Goal: Find specific page/section: Find specific page/section

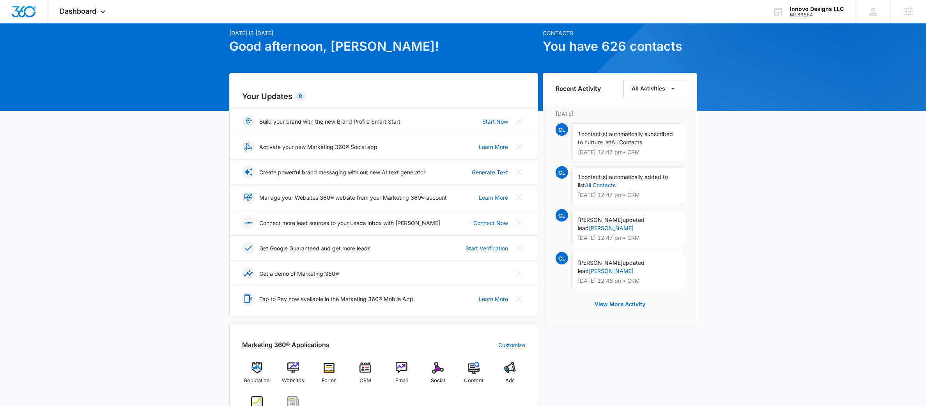
scroll to position [188, 0]
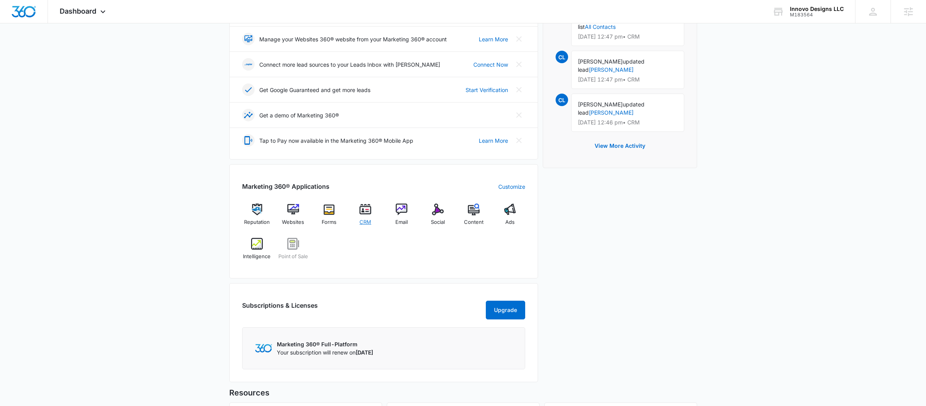
click at [361, 215] on img at bounding box center [365, 209] width 12 height 12
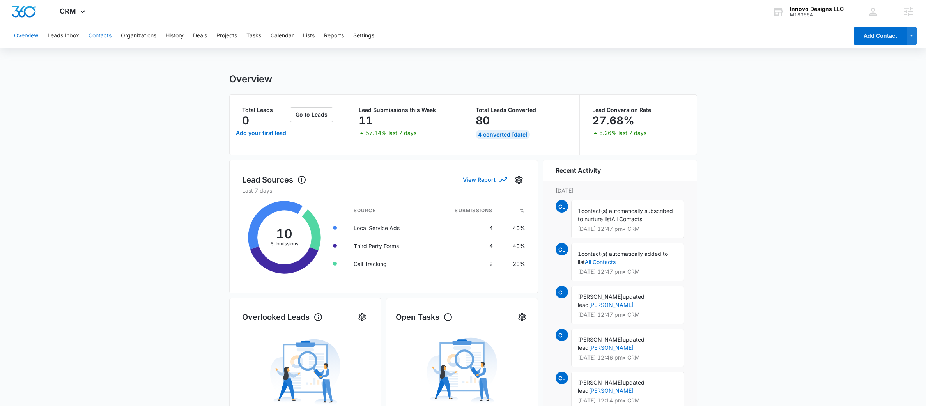
click at [90, 30] on button "Contacts" at bounding box center [99, 35] width 23 height 25
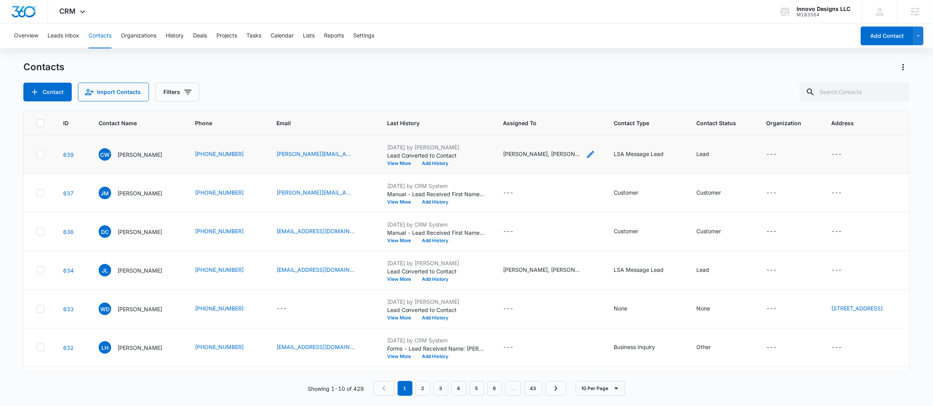
click at [587, 155] on icon "Assigned To - Anastasia Martin-Wegryn, Courtney Lowman, Jeffrey Lowman, Jon Rey…" at bounding box center [590, 154] width 7 height 7
click at [565, 127] on button "Cancel" at bounding box center [567, 129] width 27 height 15
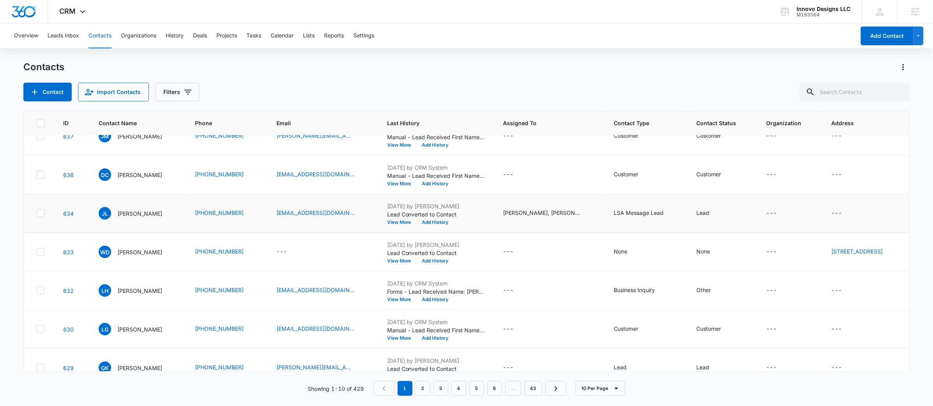
scroll to position [154, 0]
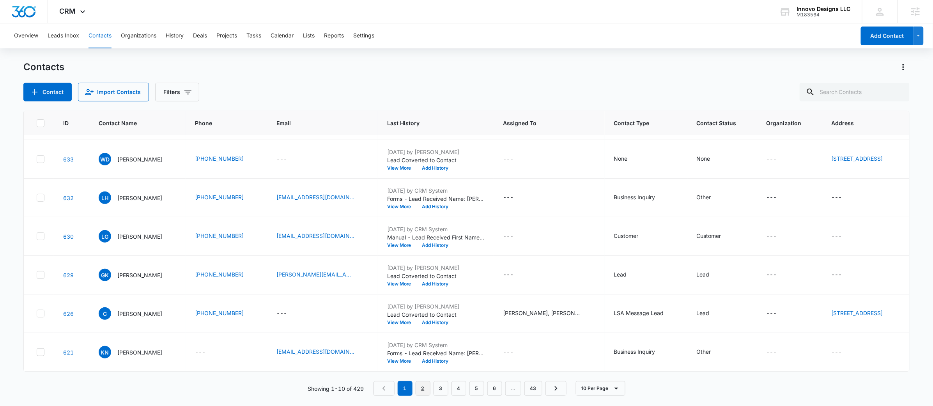
click at [416, 384] on link "2" at bounding box center [423, 388] width 15 height 15
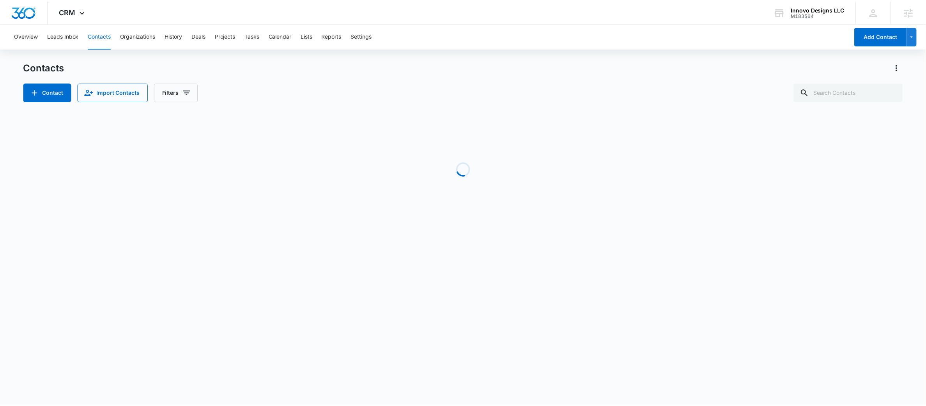
scroll to position [0, 0]
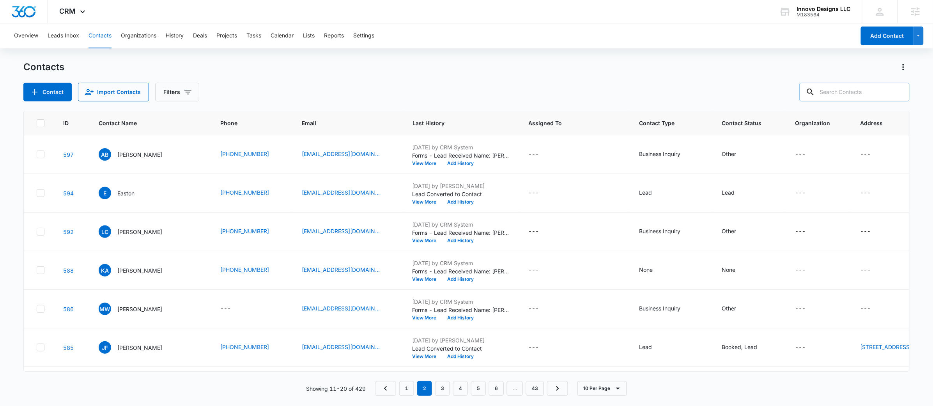
click at [840, 96] on input "text" at bounding box center [855, 92] width 110 height 19
type input "heath"
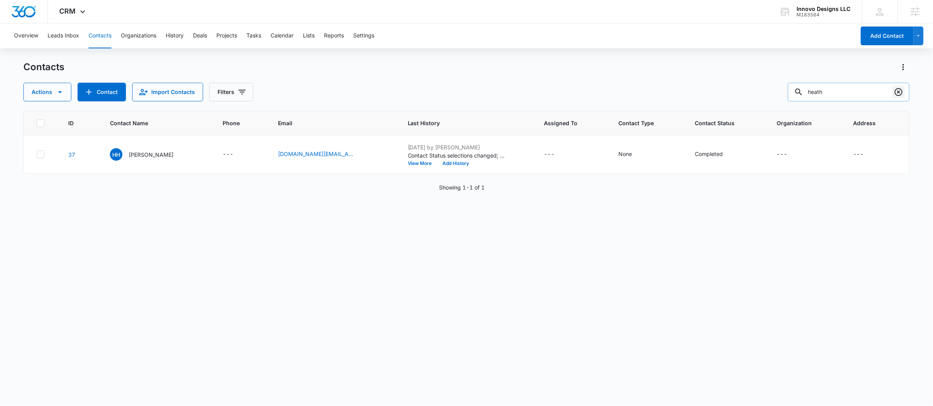
click at [902, 91] on icon "Clear" at bounding box center [898, 91] width 9 height 9
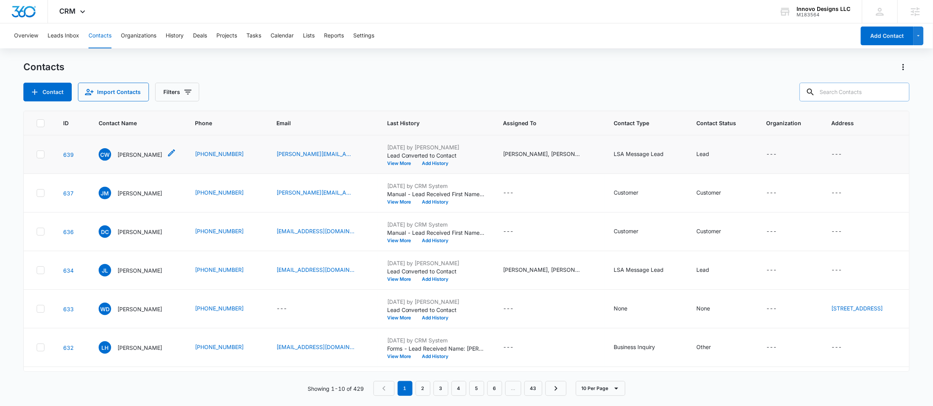
click at [127, 156] on p "[PERSON_NAME]" at bounding box center [139, 154] width 45 height 8
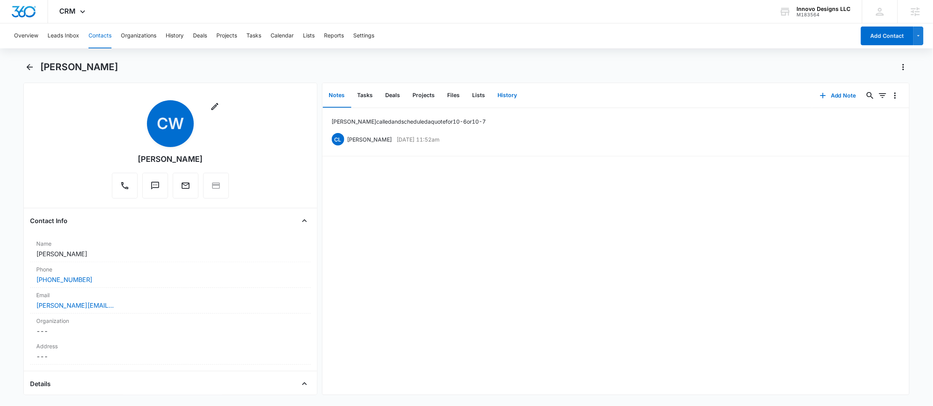
click at [515, 96] on button "History" at bounding box center [508, 95] width 32 height 24
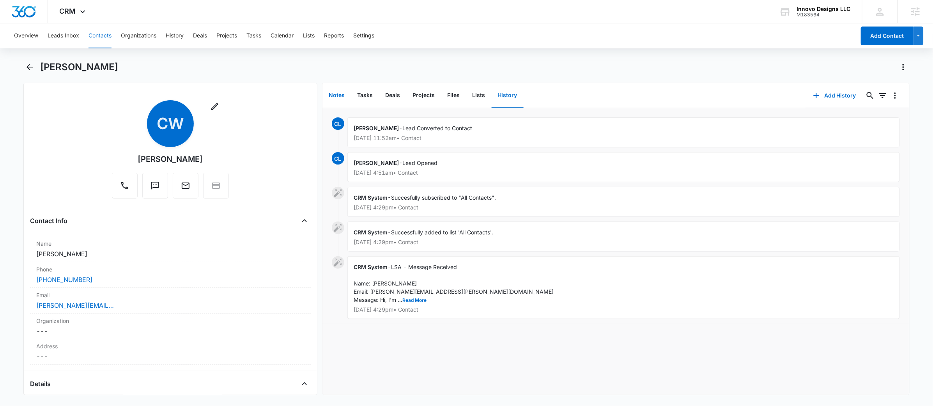
click at [338, 89] on button "Notes" at bounding box center [337, 95] width 28 height 24
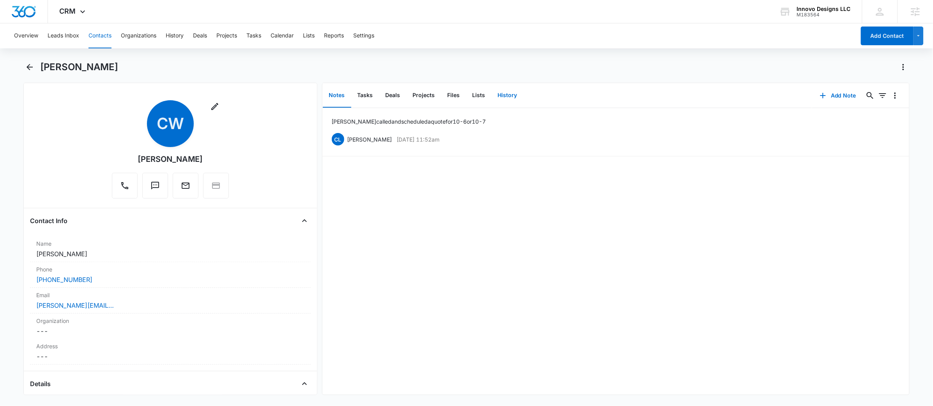
click at [500, 95] on button "History" at bounding box center [508, 95] width 32 height 24
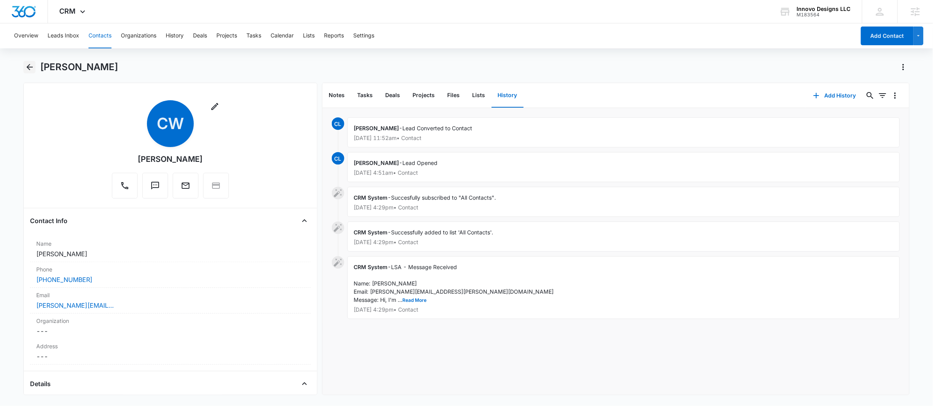
click at [30, 68] on icon "Back" at bounding box center [29, 66] width 9 height 9
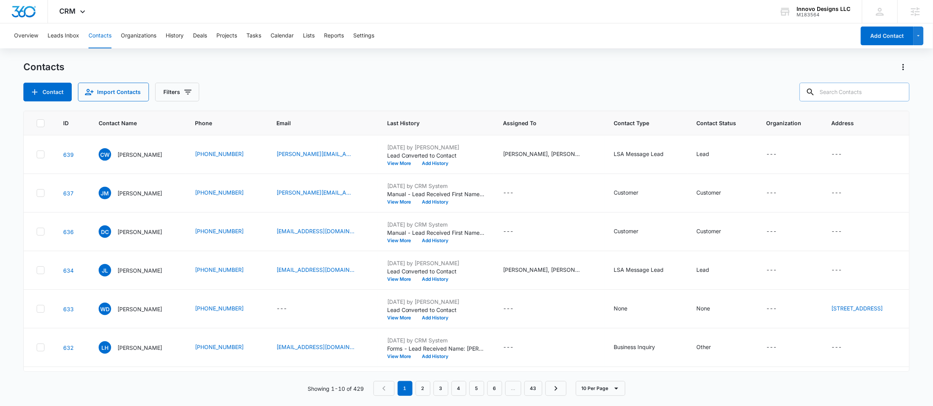
click at [861, 98] on input "text" at bounding box center [855, 92] width 110 height 19
type input "van"
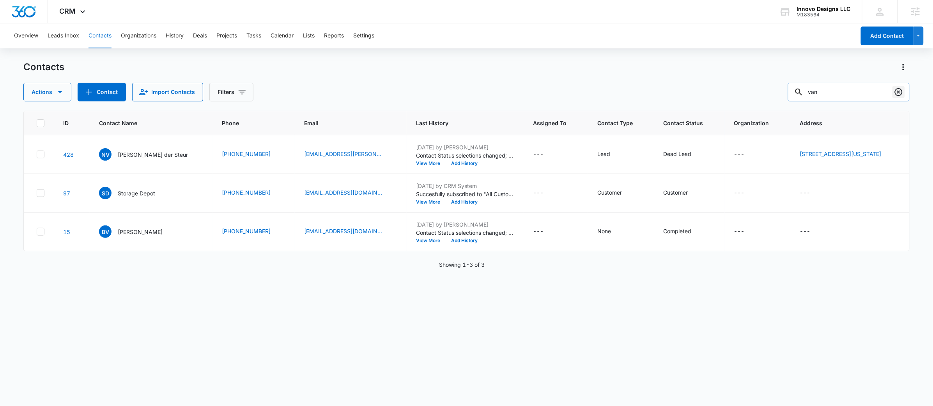
click at [899, 94] on icon "Clear" at bounding box center [898, 91] width 9 height 9
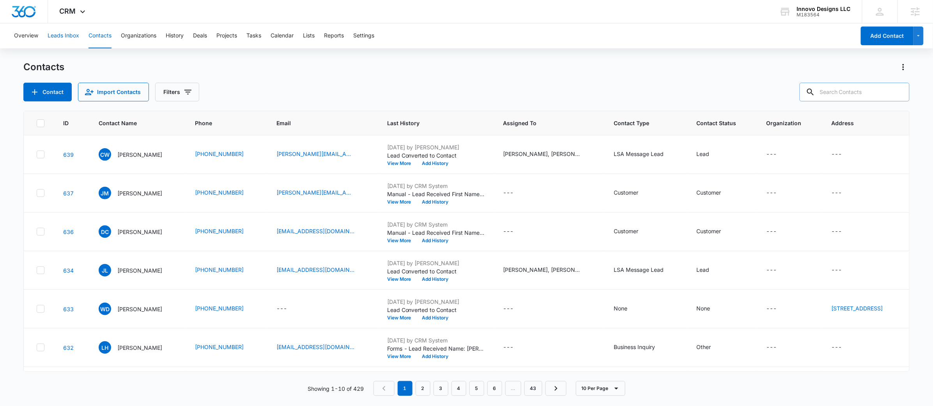
click at [62, 36] on button "Leads Inbox" at bounding box center [64, 35] width 32 height 25
